Goal: Information Seeking & Learning: Learn about a topic

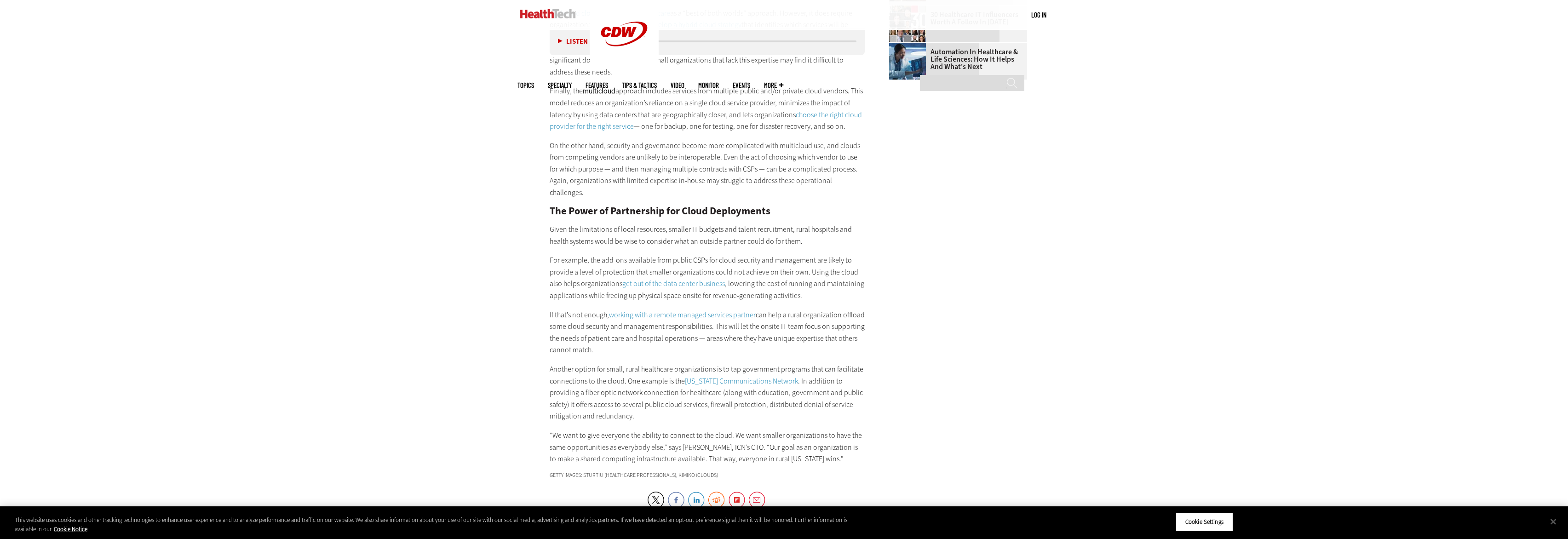
scroll to position [1696, 0]
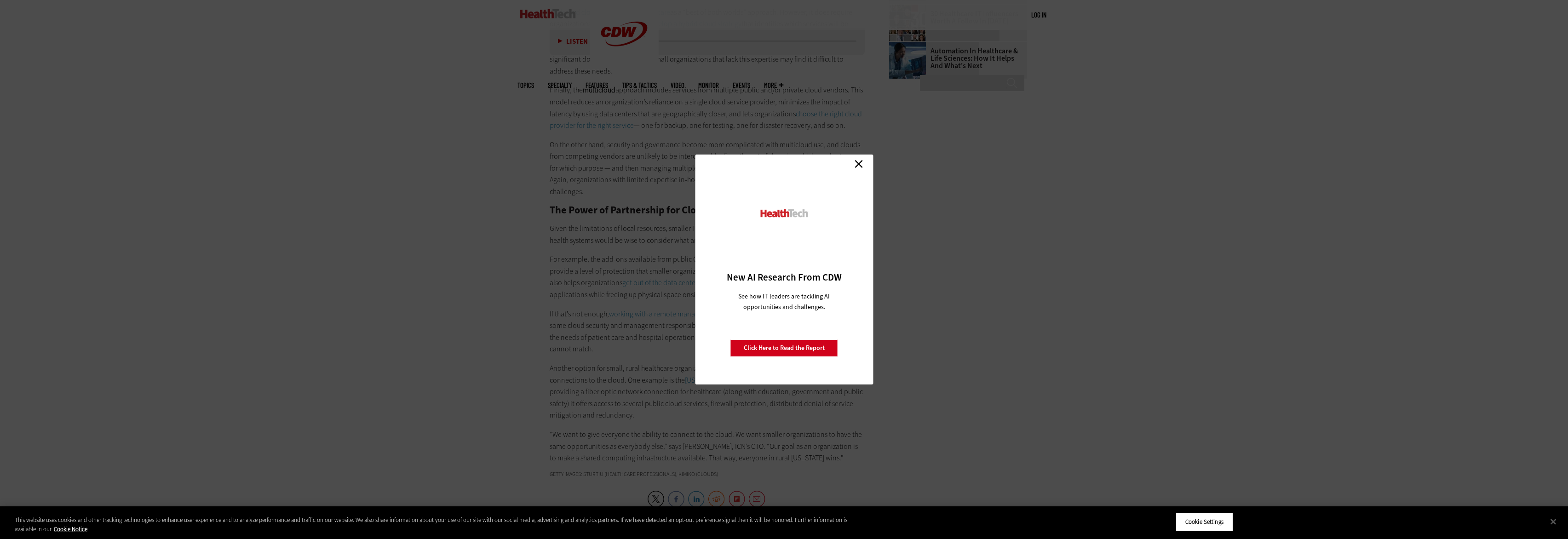
click at [856, 162] on link "Close" at bounding box center [859, 164] width 14 height 14
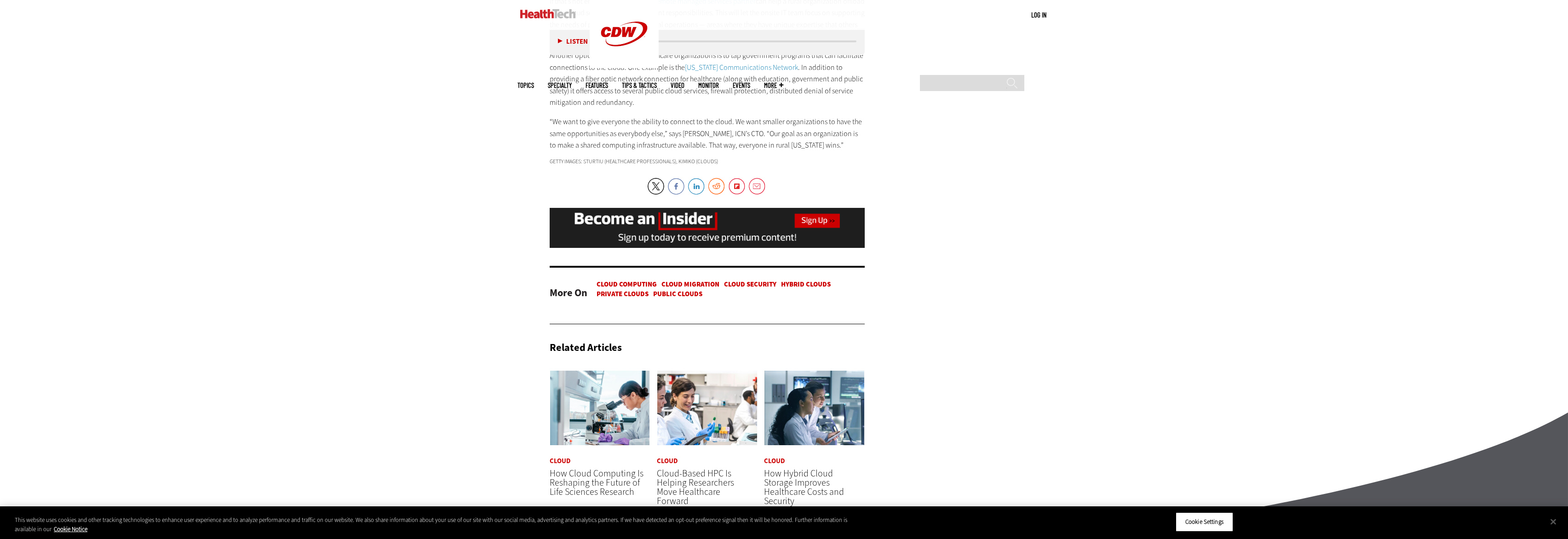
scroll to position [2203, 0]
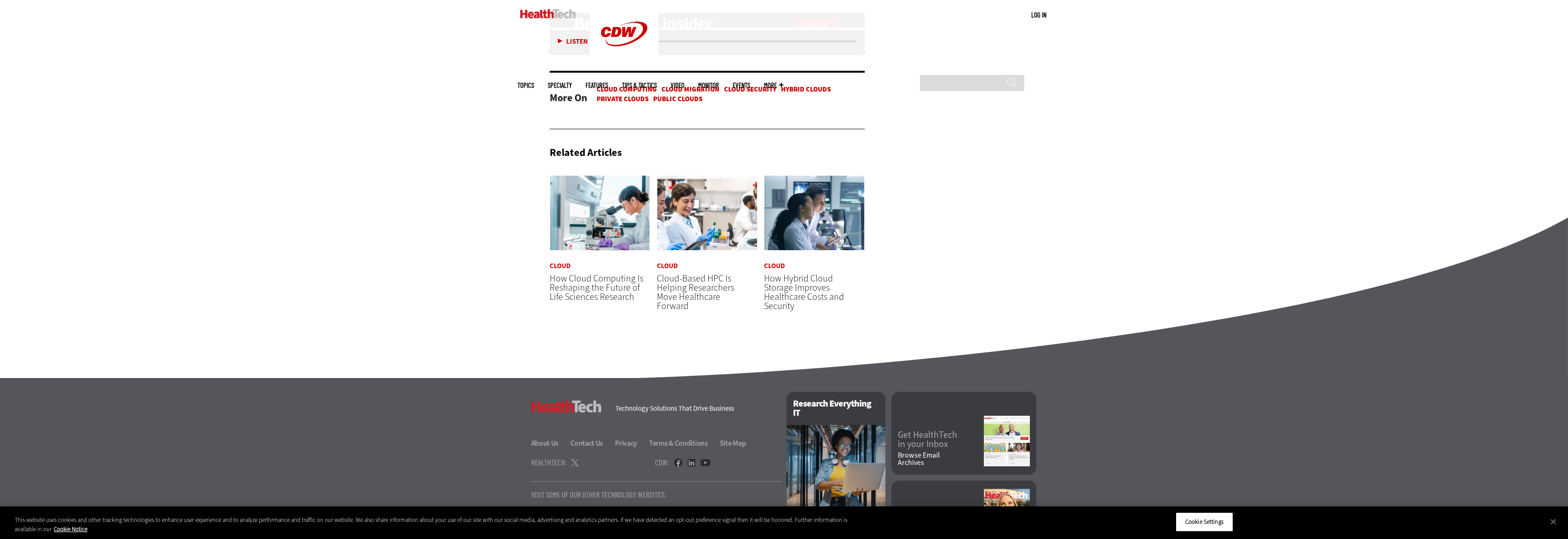
drag, startPoint x: 642, startPoint y: 277, endPoint x: 638, endPoint y: 273, distance: 5.7
